Goal: Task Accomplishment & Management: Manage account settings

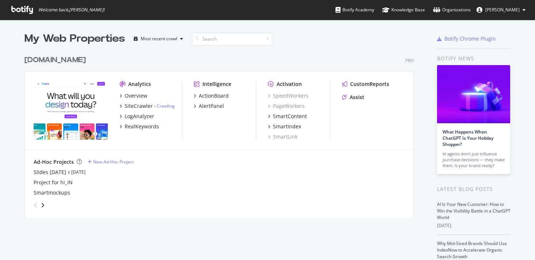
scroll to position [260, 535]
click at [498, 10] on span "[PERSON_NAME]" at bounding box center [502, 10] width 34 height 6
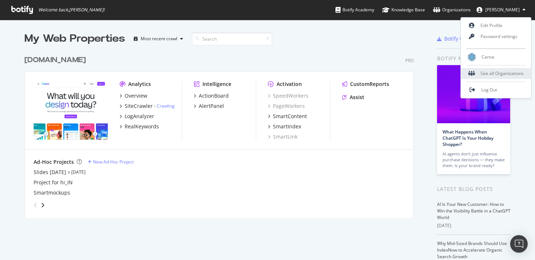
click at [498, 70] on div "See all Organizations" at bounding box center [495, 73] width 70 height 11
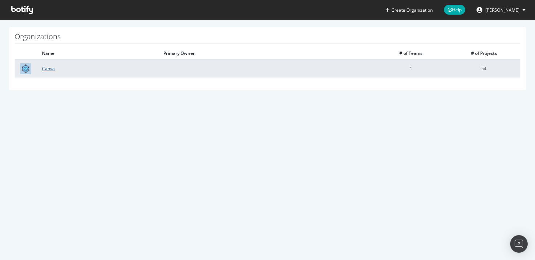
click at [45, 69] on link "Canva" at bounding box center [48, 68] width 13 height 6
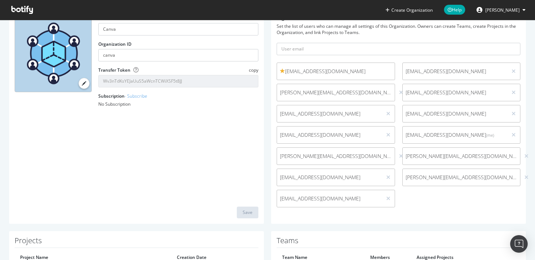
scroll to position [32, 0]
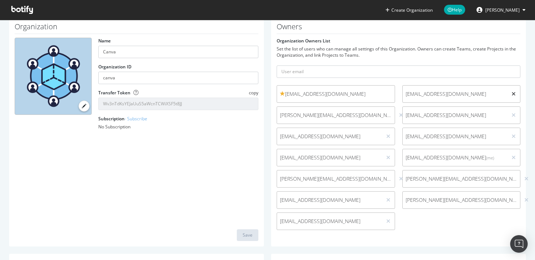
click at [513, 94] on icon at bounding box center [513, 93] width 4 height 5
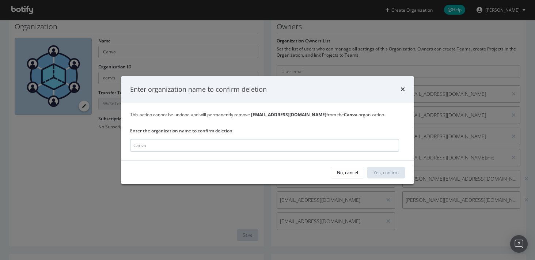
click at [337, 150] on input "modal" at bounding box center [264, 145] width 269 height 13
type input "e"
drag, startPoint x: 345, startPoint y: 142, endPoint x: 184, endPoint y: 139, distance: 161.1
click at [186, 141] on input "canva" at bounding box center [264, 145] width 269 height 13
type input "c"
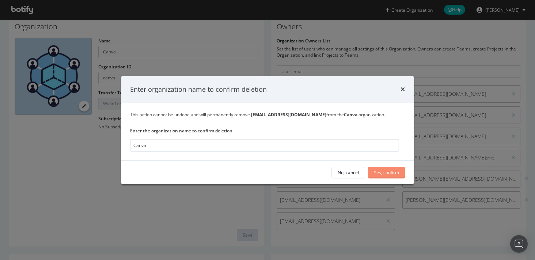
type input "Canva"
click at [387, 174] on div "Yes, confirm" at bounding box center [386, 172] width 25 height 6
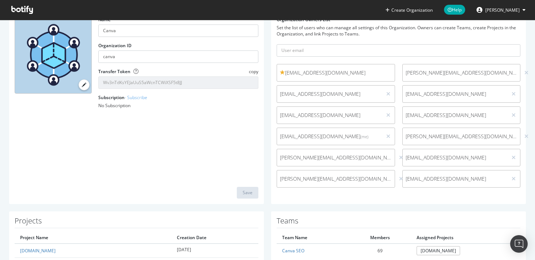
scroll to position [93, 0]
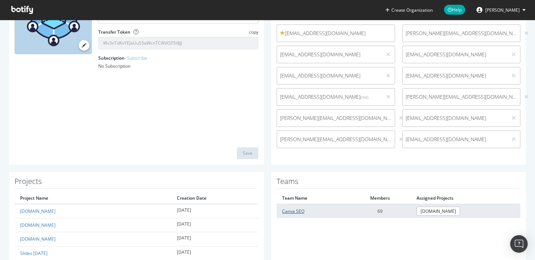
click at [295, 211] on link "Canva SEO" at bounding box center [293, 211] width 22 height 6
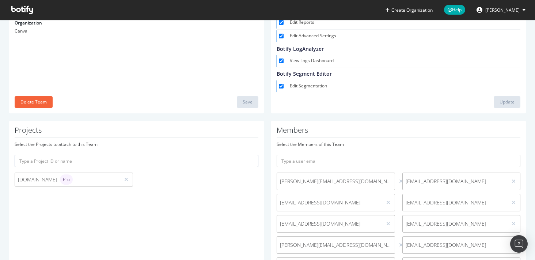
click at [403, 162] on input "text" at bounding box center [398, 160] width 244 height 12
paste input "[EMAIL_ADDRESS][DOMAIN_NAME]"
type input "[EMAIL_ADDRESS][DOMAIN_NAME]"
click at [405, 147] on div "Select the Members of this Team" at bounding box center [398, 144] width 244 height 6
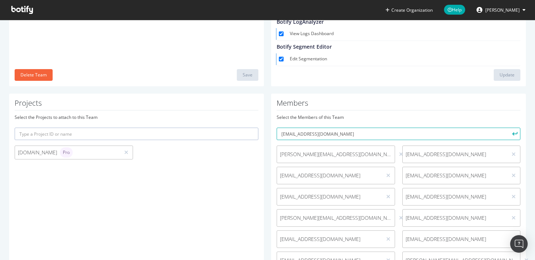
scroll to position [131, 0]
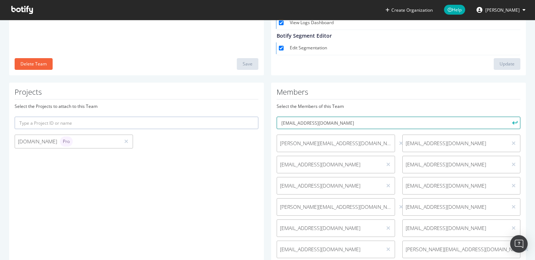
click at [403, 116] on input "[EMAIL_ADDRESS][DOMAIN_NAME]" at bounding box center [398, 122] width 244 height 12
click at [403, 120] on input "[EMAIL_ADDRESS][DOMAIN_NAME]" at bounding box center [398, 122] width 244 height 12
click at [508, 116] on button "submit" at bounding box center [514, 122] width 12 height 12
